Goal: Information Seeking & Learning: Learn about a topic

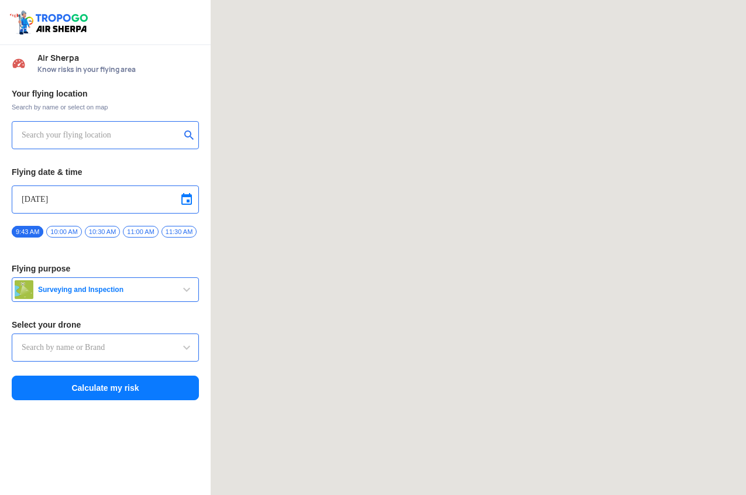
type input "DJI Mini2"
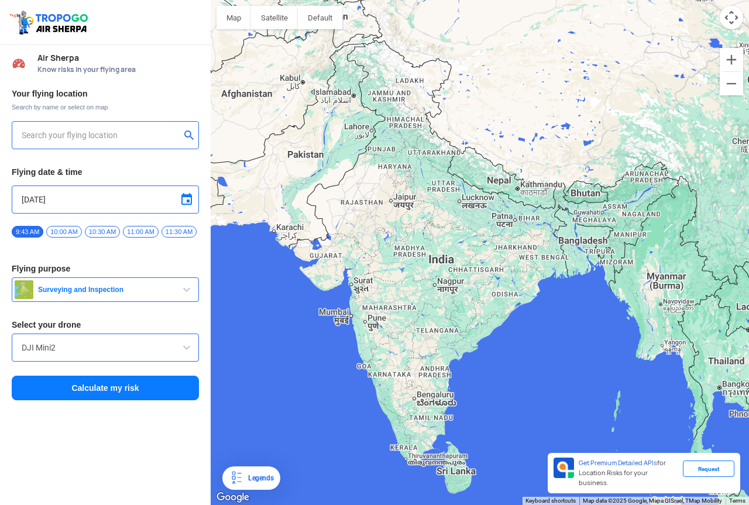
drag, startPoint x: 412, startPoint y: 288, endPoint x: 413, endPoint y: 249, distance: 39.2
click at [413, 249] on div at bounding box center [480, 252] width 538 height 505
drag, startPoint x: 406, startPoint y: 300, endPoint x: 383, endPoint y: 164, distance: 137.0
click at [383, 164] on div at bounding box center [480, 252] width 538 height 505
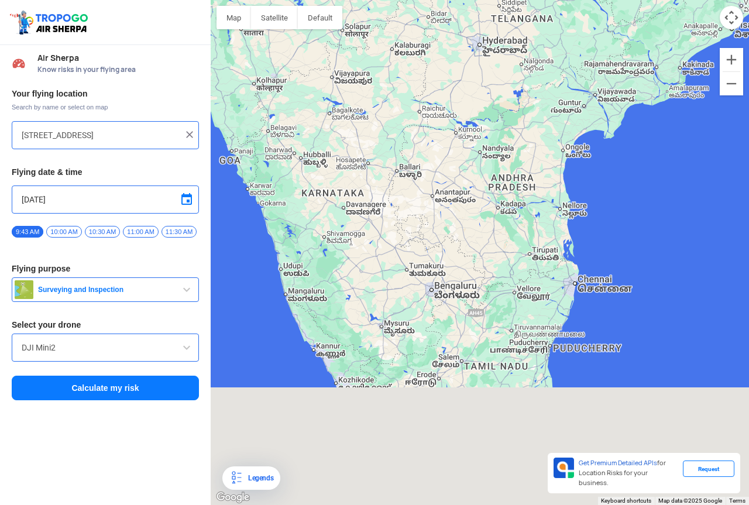
drag, startPoint x: 370, startPoint y: 466, endPoint x: 395, endPoint y: 171, distance: 296.0
click at [395, 171] on div at bounding box center [480, 252] width 538 height 505
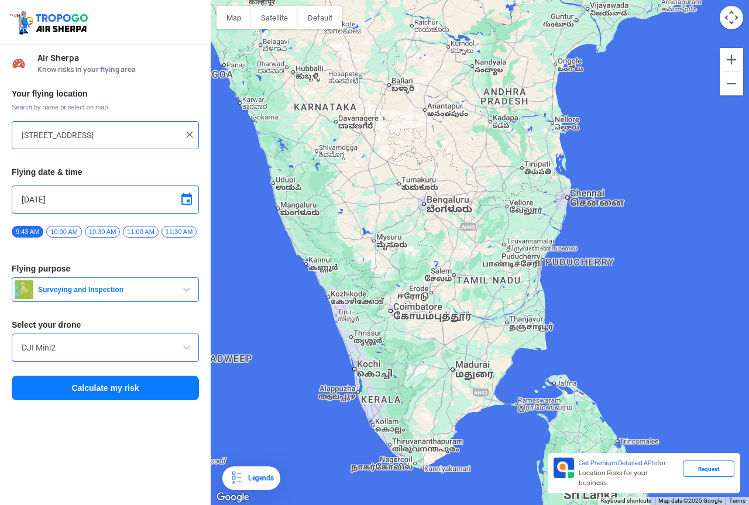
click at [368, 359] on div at bounding box center [480, 252] width 538 height 505
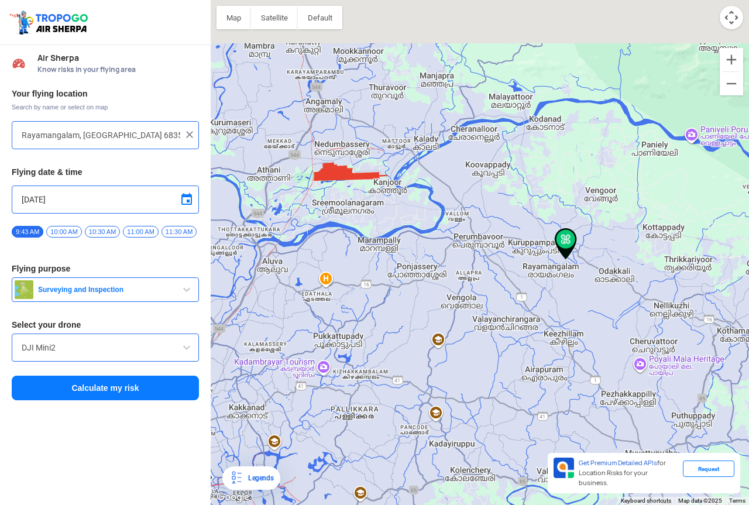
drag, startPoint x: 303, startPoint y: 81, endPoint x: 328, endPoint y: 217, distance: 138.5
click at [328, 217] on div at bounding box center [480, 252] width 538 height 505
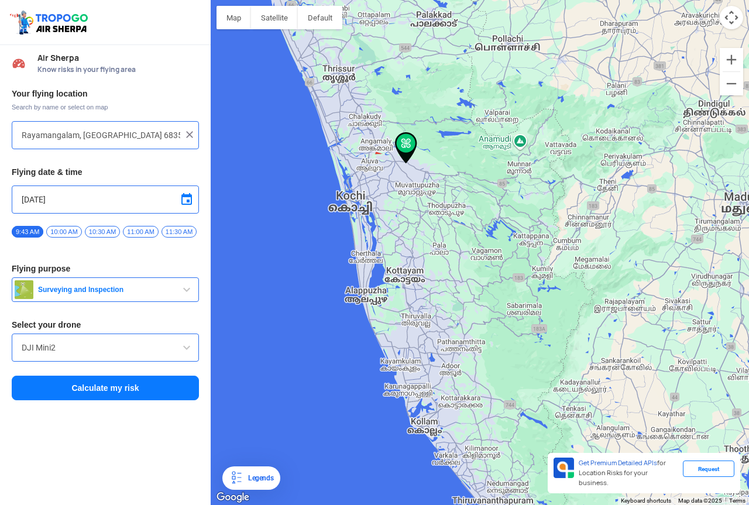
drag, startPoint x: 432, startPoint y: 401, endPoint x: 399, endPoint y: 226, distance: 178.1
click at [399, 226] on div at bounding box center [480, 252] width 538 height 505
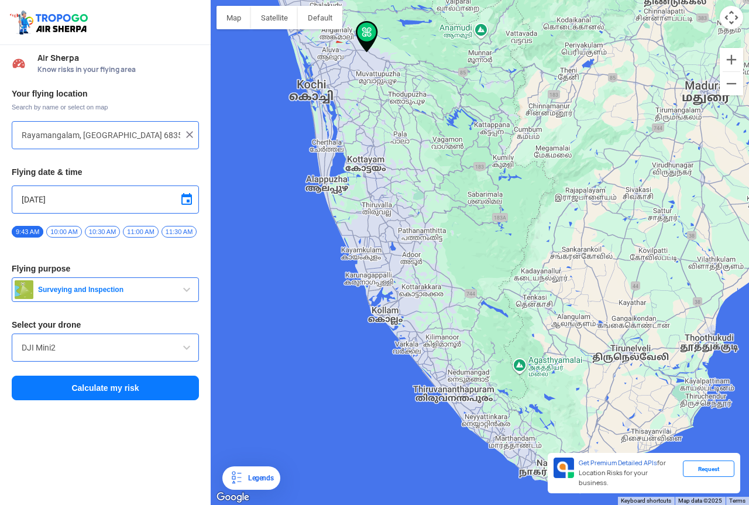
drag, startPoint x: 440, startPoint y: 420, endPoint x: 403, endPoint y: 314, distance: 112.9
click at [403, 314] on div at bounding box center [480, 252] width 538 height 505
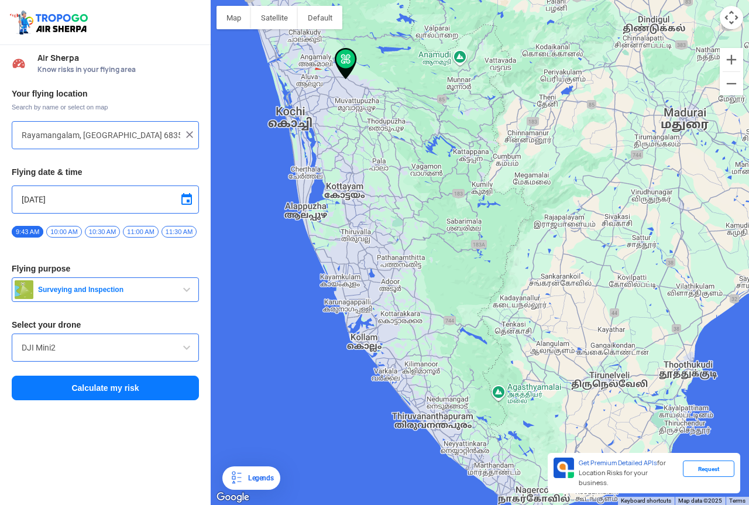
drag, startPoint x: 468, startPoint y: 356, endPoint x: 449, endPoint y: 391, distance: 39.3
click at [449, 391] on div at bounding box center [480, 252] width 538 height 505
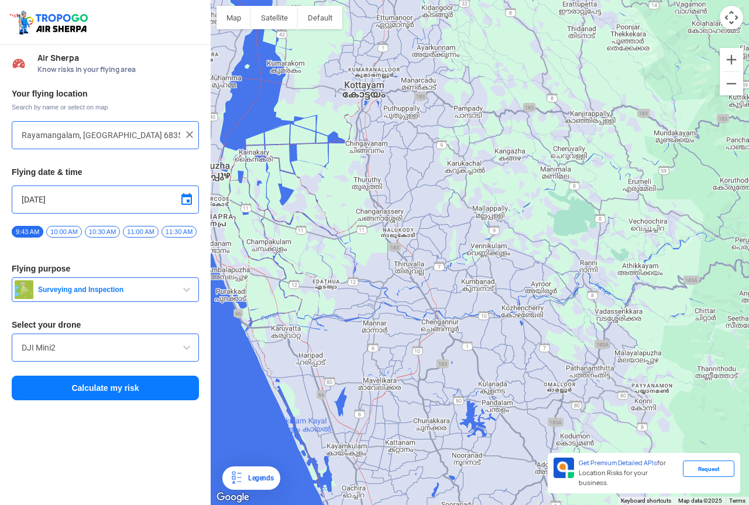
drag, startPoint x: 351, startPoint y: 238, endPoint x: 387, endPoint y: 269, distance: 48.6
click at [387, 269] on div at bounding box center [480, 252] width 538 height 505
click at [390, 269] on div at bounding box center [480, 252] width 538 height 505
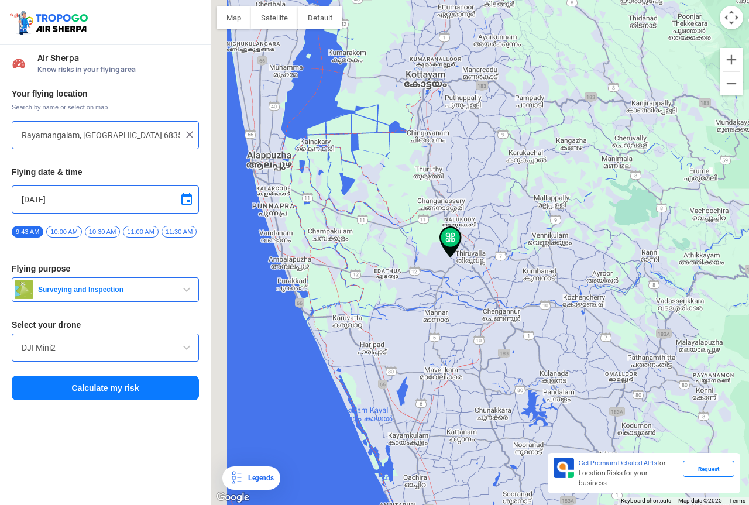
type input "Peringara, Kavumbhagom, [GEOGRAPHIC_DATA] 689102, [GEOGRAPHIC_DATA]"
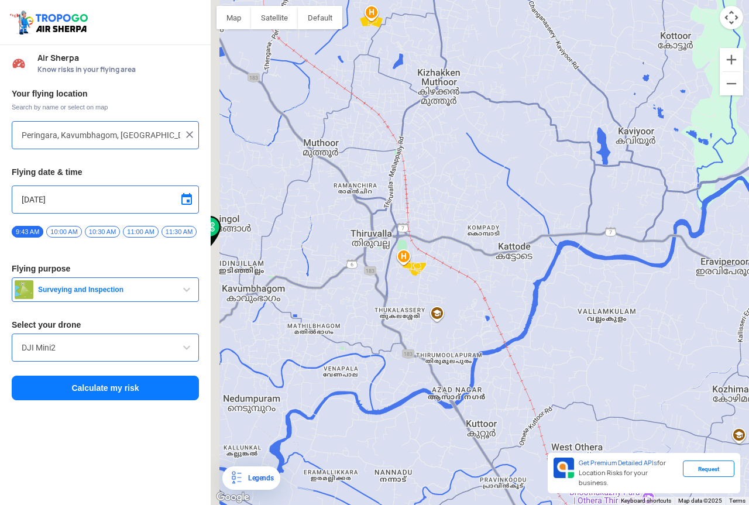
drag, startPoint x: 424, startPoint y: 257, endPoint x: 659, endPoint y: 359, distance: 256.3
click at [659, 359] on div at bounding box center [480, 252] width 538 height 505
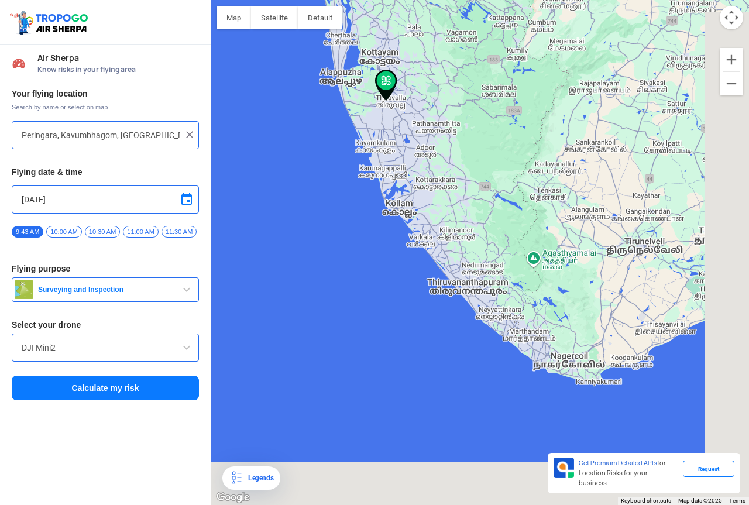
drag, startPoint x: 529, startPoint y: 406, endPoint x: 421, endPoint y: 161, distance: 267.3
click at [421, 161] on div at bounding box center [480, 252] width 538 height 505
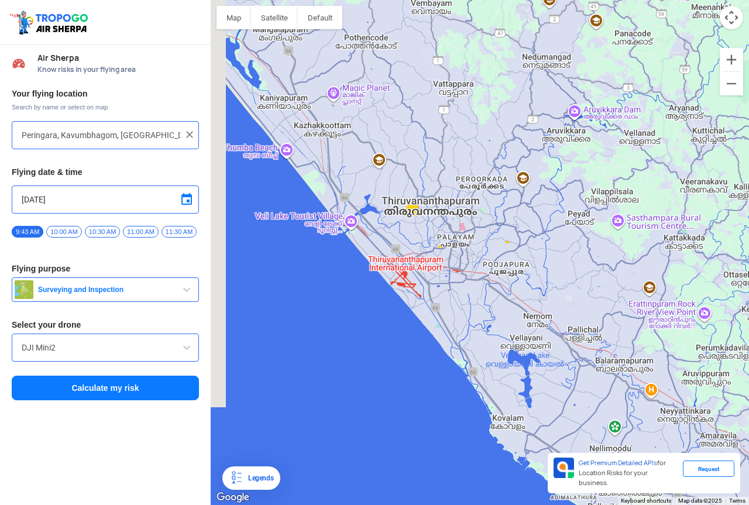
drag, startPoint x: 315, startPoint y: 259, endPoint x: 388, endPoint y: 238, distance: 75.6
click at [388, 238] on div at bounding box center [480, 252] width 538 height 505
